Goal: Find specific page/section: Find specific page/section

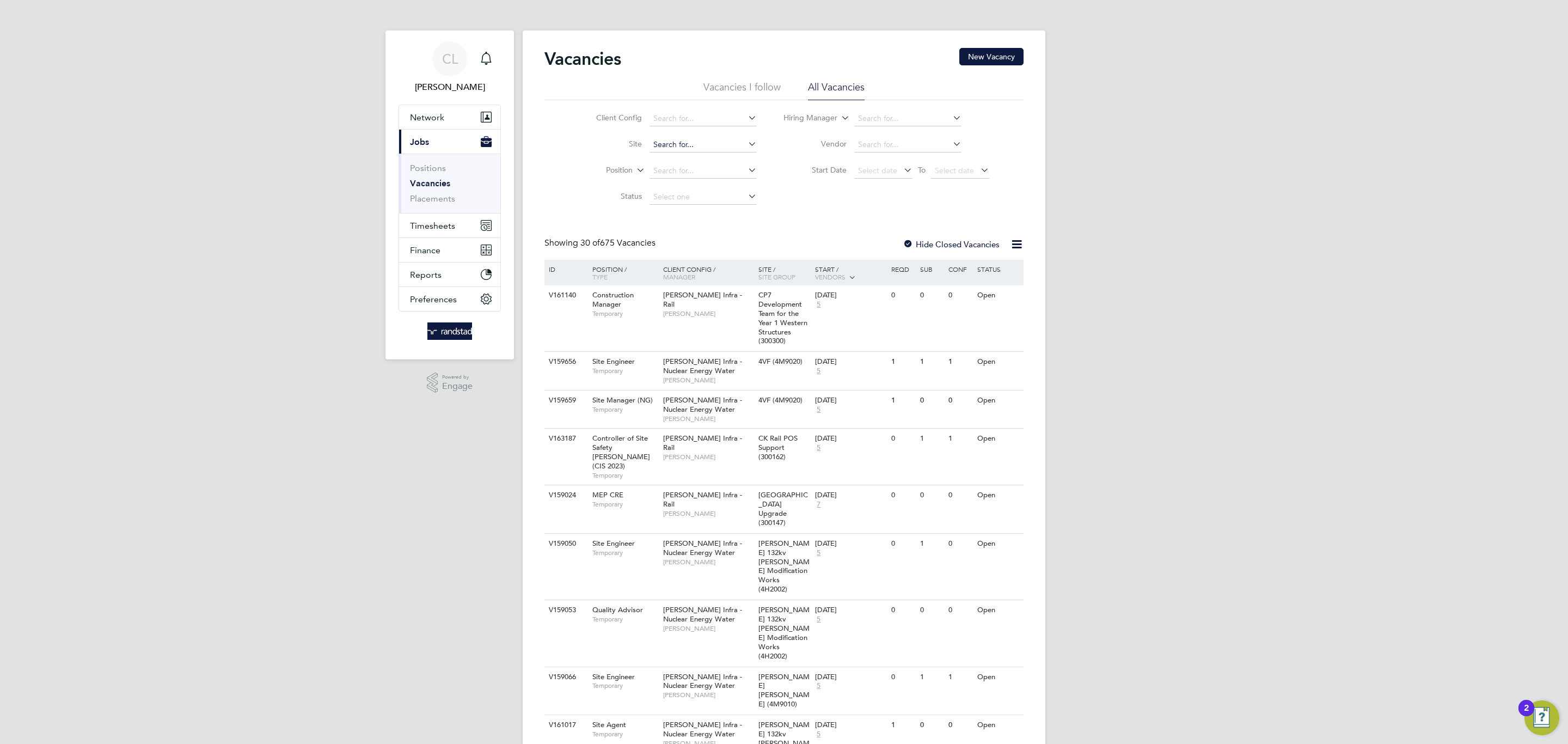
click at [712, 142] on input at bounding box center [703, 145] width 107 height 16
click at [671, 164] on li "Netherhampton / [GEOGRAPHIC_DATA] P1" at bounding box center [709, 160] width 121 height 15
type input "Netherhampton / [GEOGRAPHIC_DATA] P1"
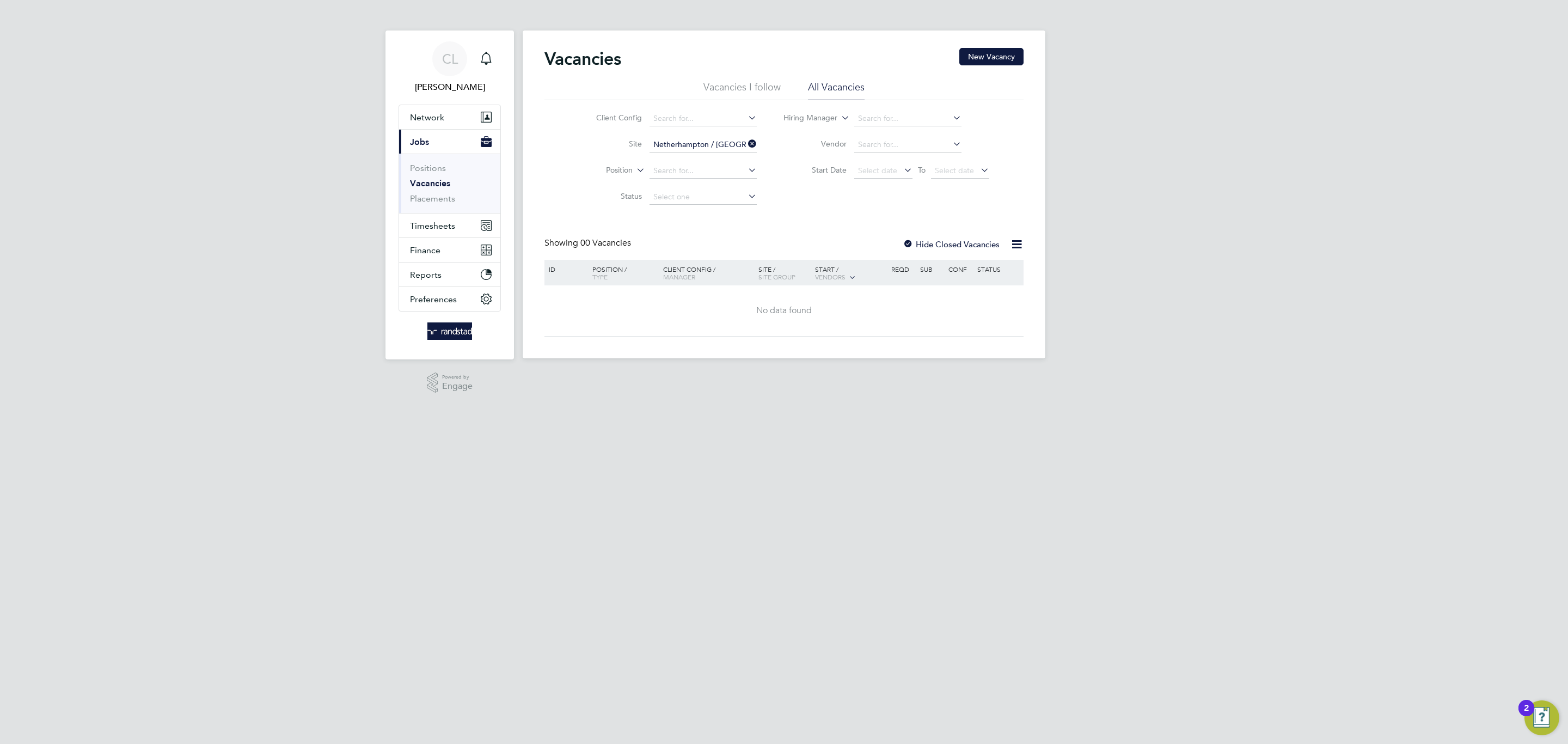
click at [762, 83] on li "Vacancies I follow" at bounding box center [741, 90] width 77 height 20
click at [831, 83] on li "All Vacancies" at bounding box center [836, 90] width 57 height 20
click at [911, 239] on div at bounding box center [908, 245] width 11 height 11
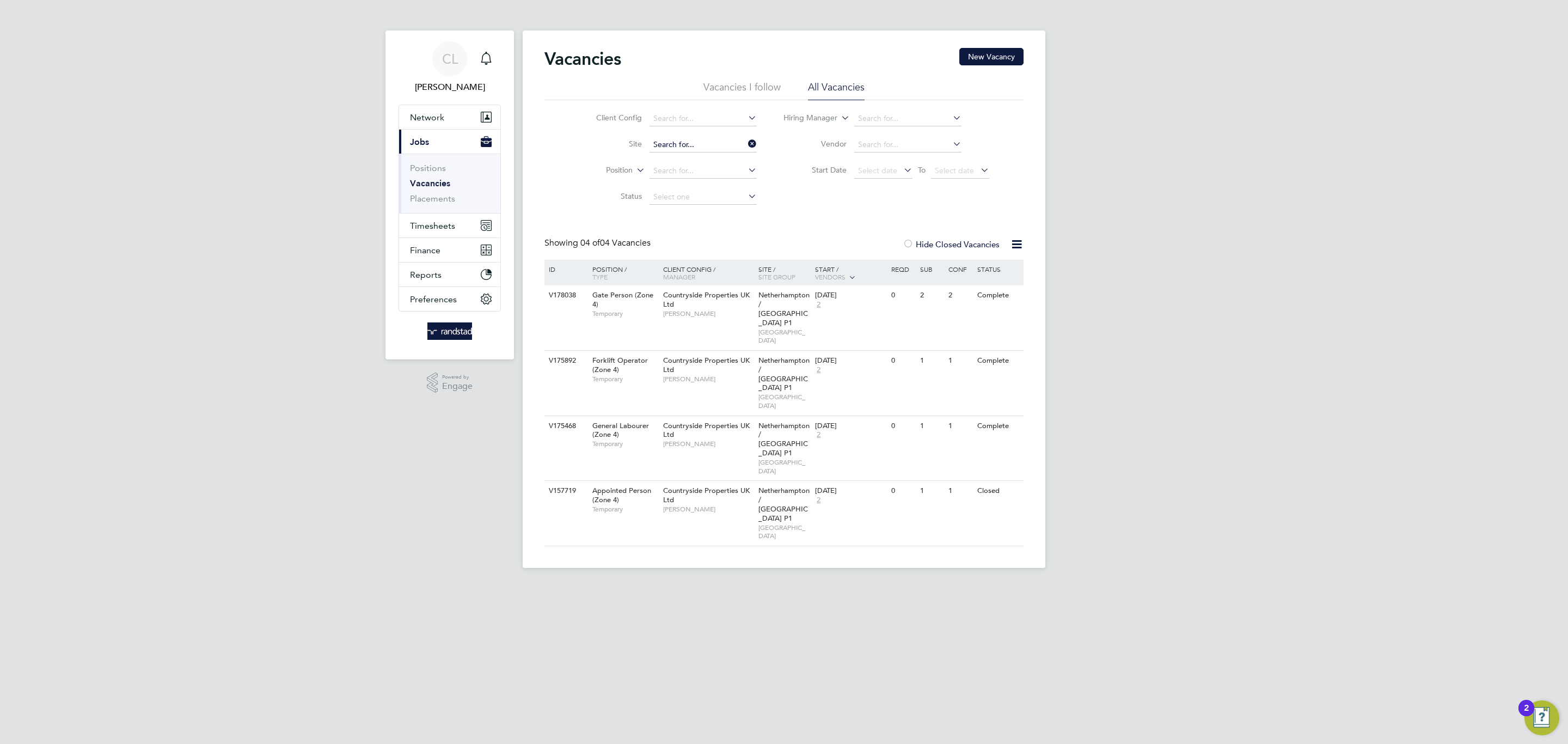
click at [676, 147] on input at bounding box center [703, 145] width 107 height 16
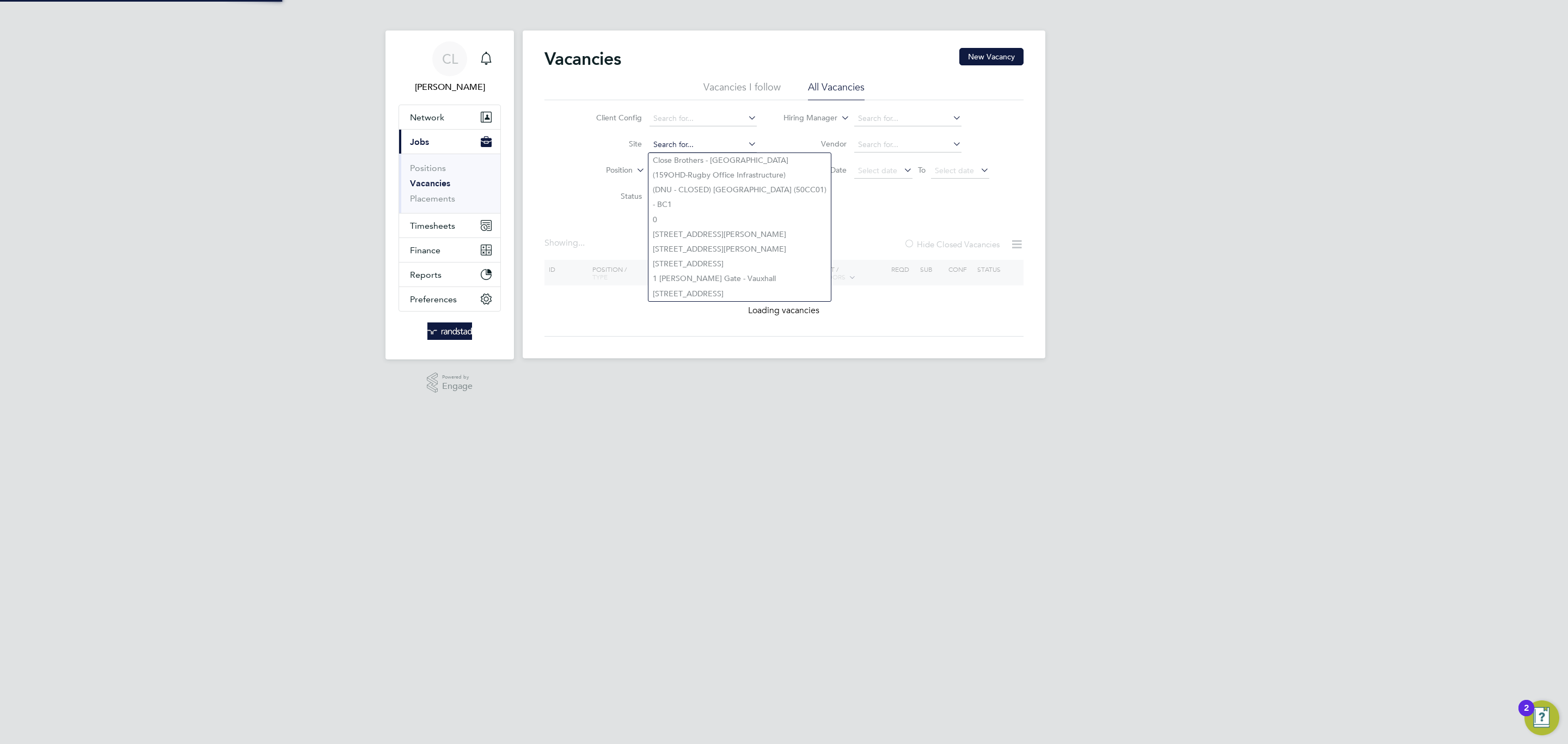
click at [676, 147] on input at bounding box center [703, 145] width 107 height 16
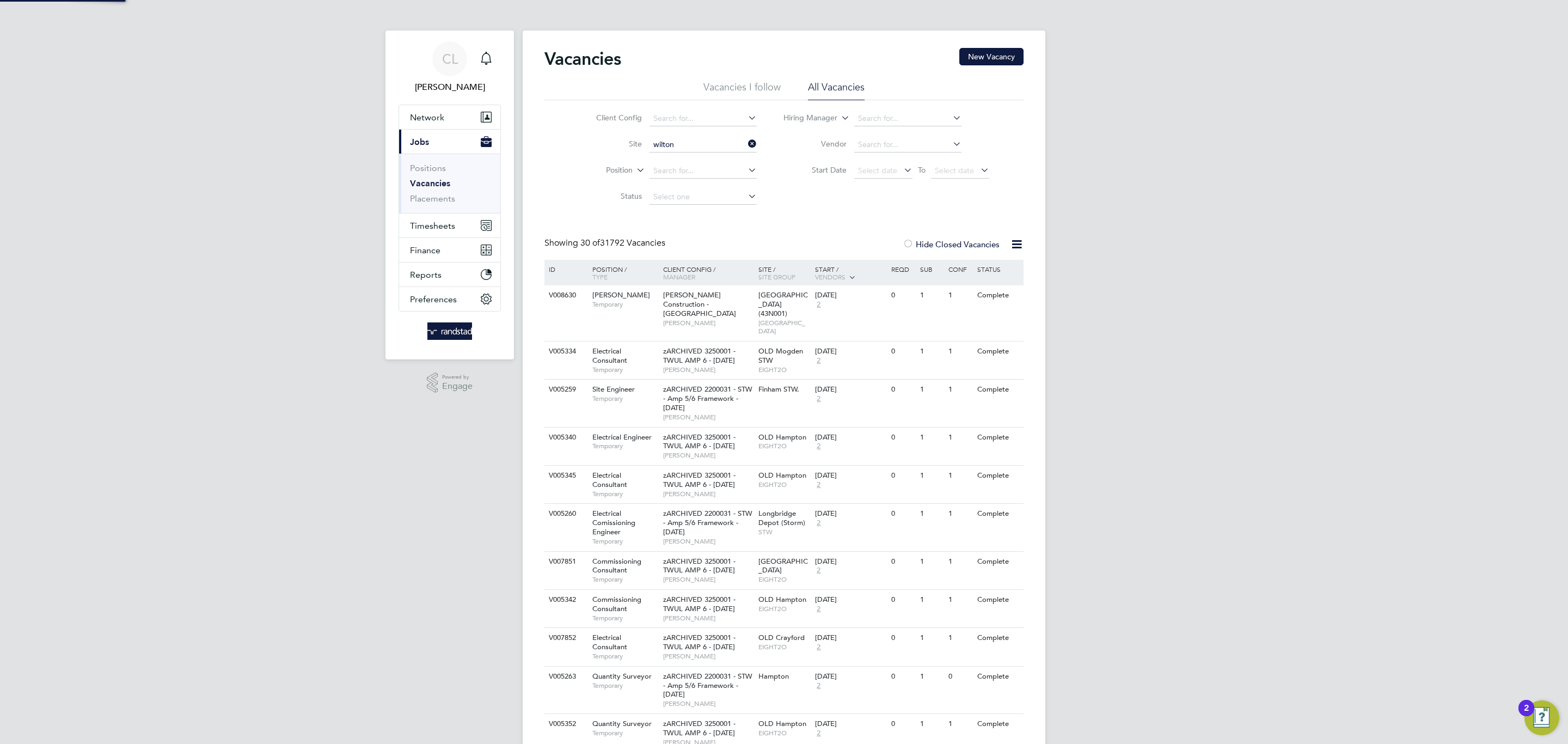
click at [711, 156] on li "Netherhampton / [GEOGRAPHIC_DATA] P1" at bounding box center [709, 160] width 121 height 15
type input "Netherhampton / [GEOGRAPHIC_DATA] P1"
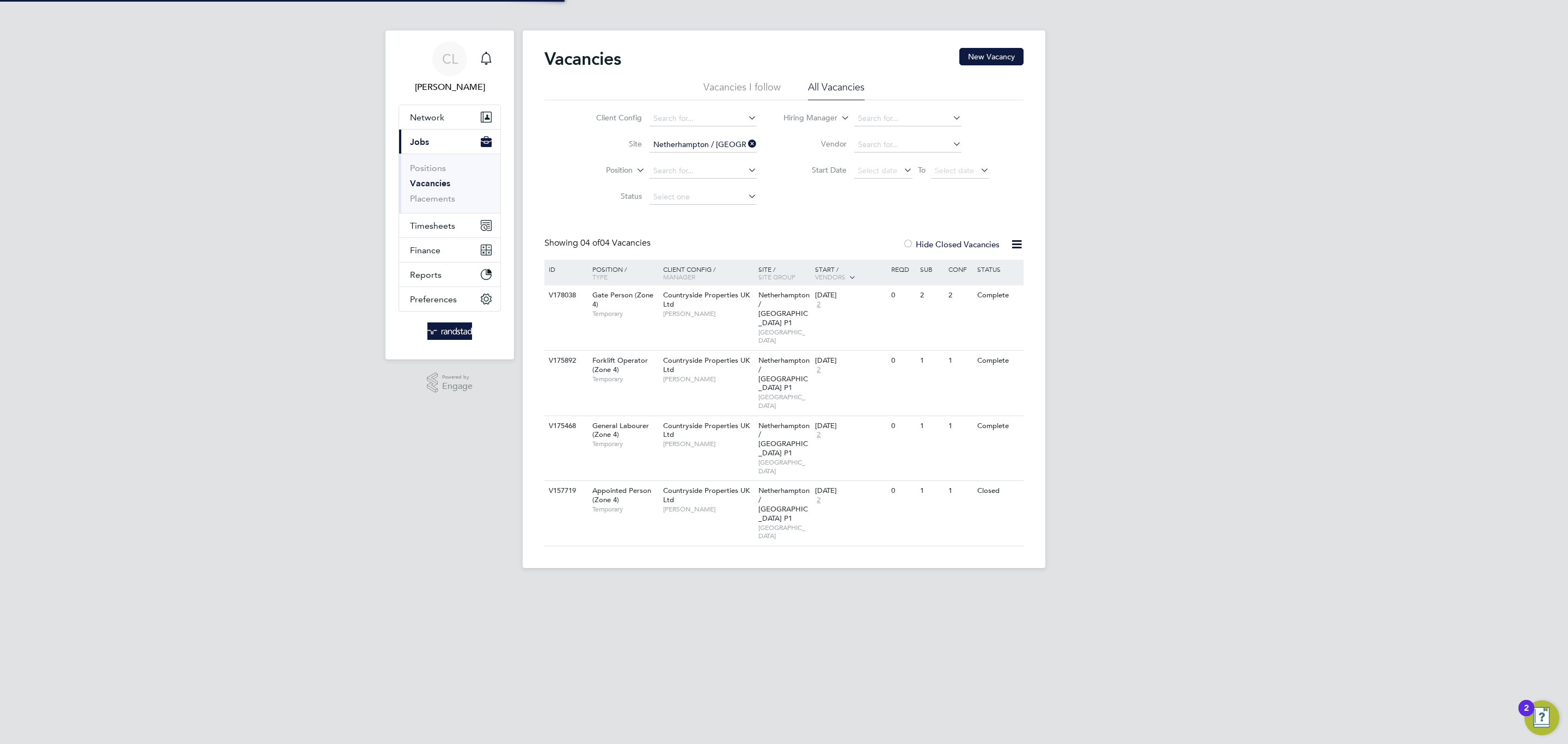
click at [929, 248] on label "Hide Closed Vacancies" at bounding box center [951, 245] width 97 height 10
